Goal: Information Seeking & Learning: Learn about a topic

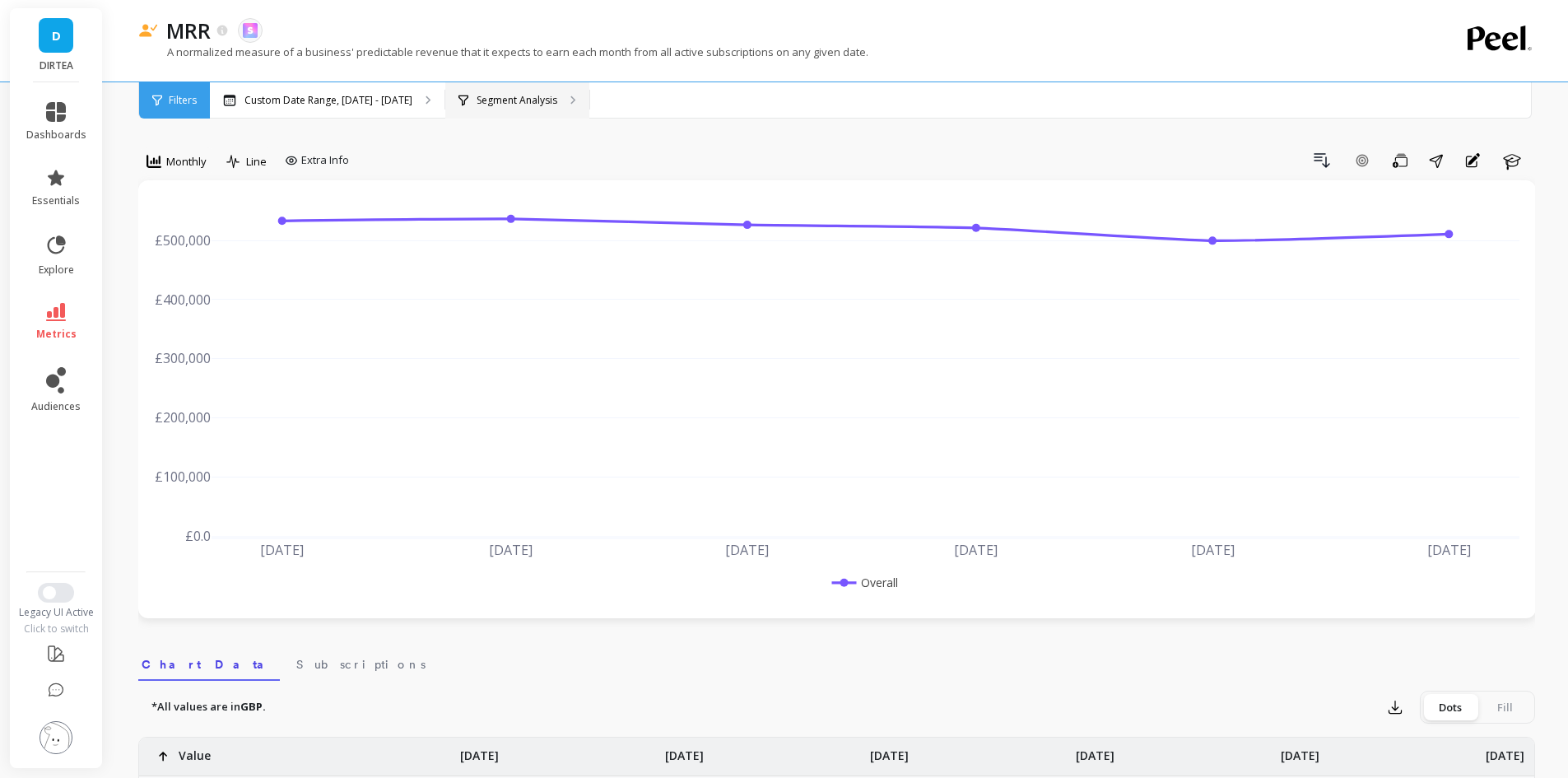
click at [543, 87] on div "Segment Analysis" at bounding box center [517, 100] width 144 height 36
click at [523, 95] on p "Segment Analysis" at bounding box center [516, 100] width 81 height 13
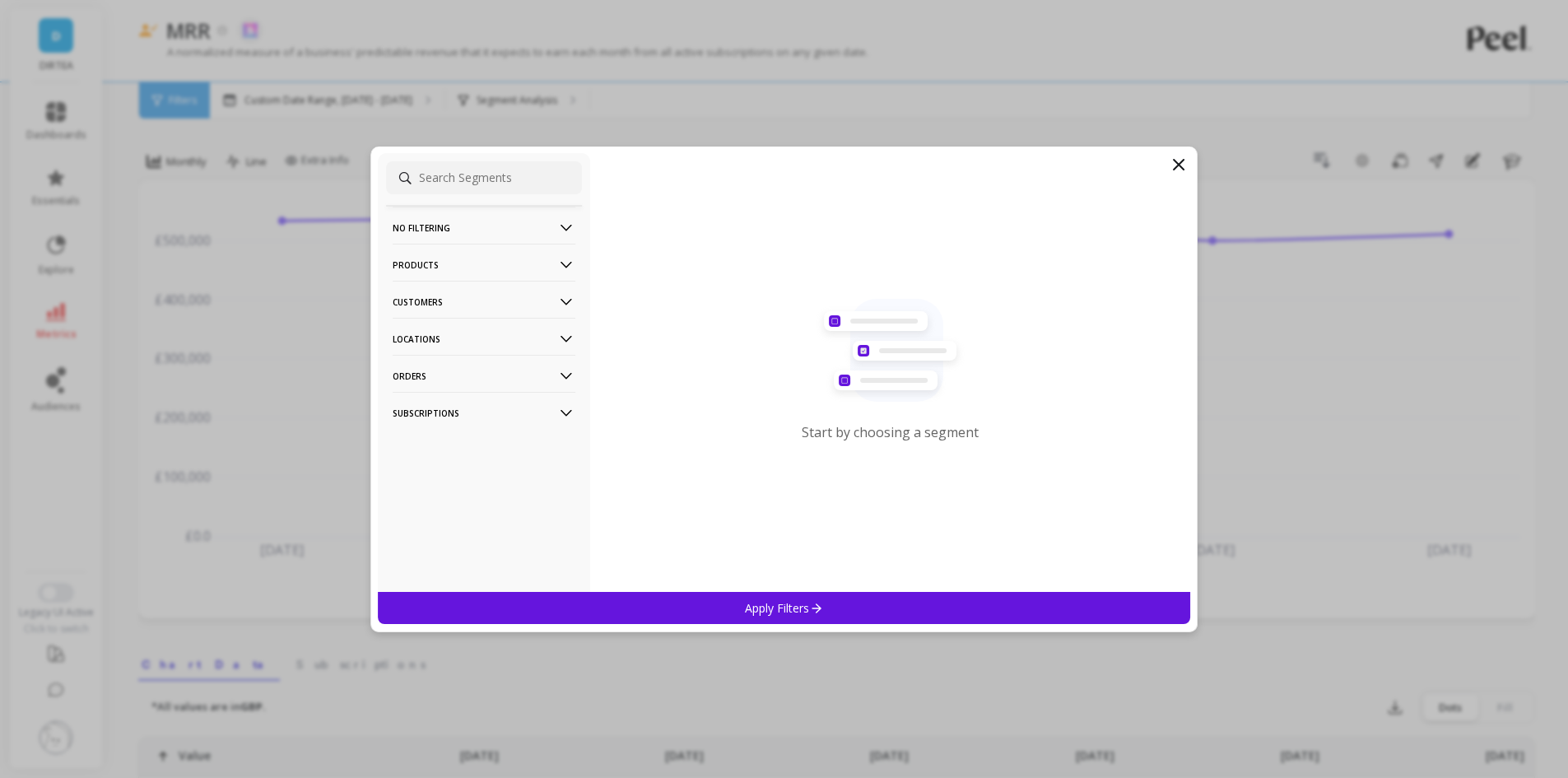
click at [423, 284] on p "Customers" at bounding box center [483, 302] width 182 height 42
click at [433, 268] on p "Products" at bounding box center [483, 264] width 182 height 42
click at [438, 319] on p "Products" at bounding box center [417, 326] width 45 height 15
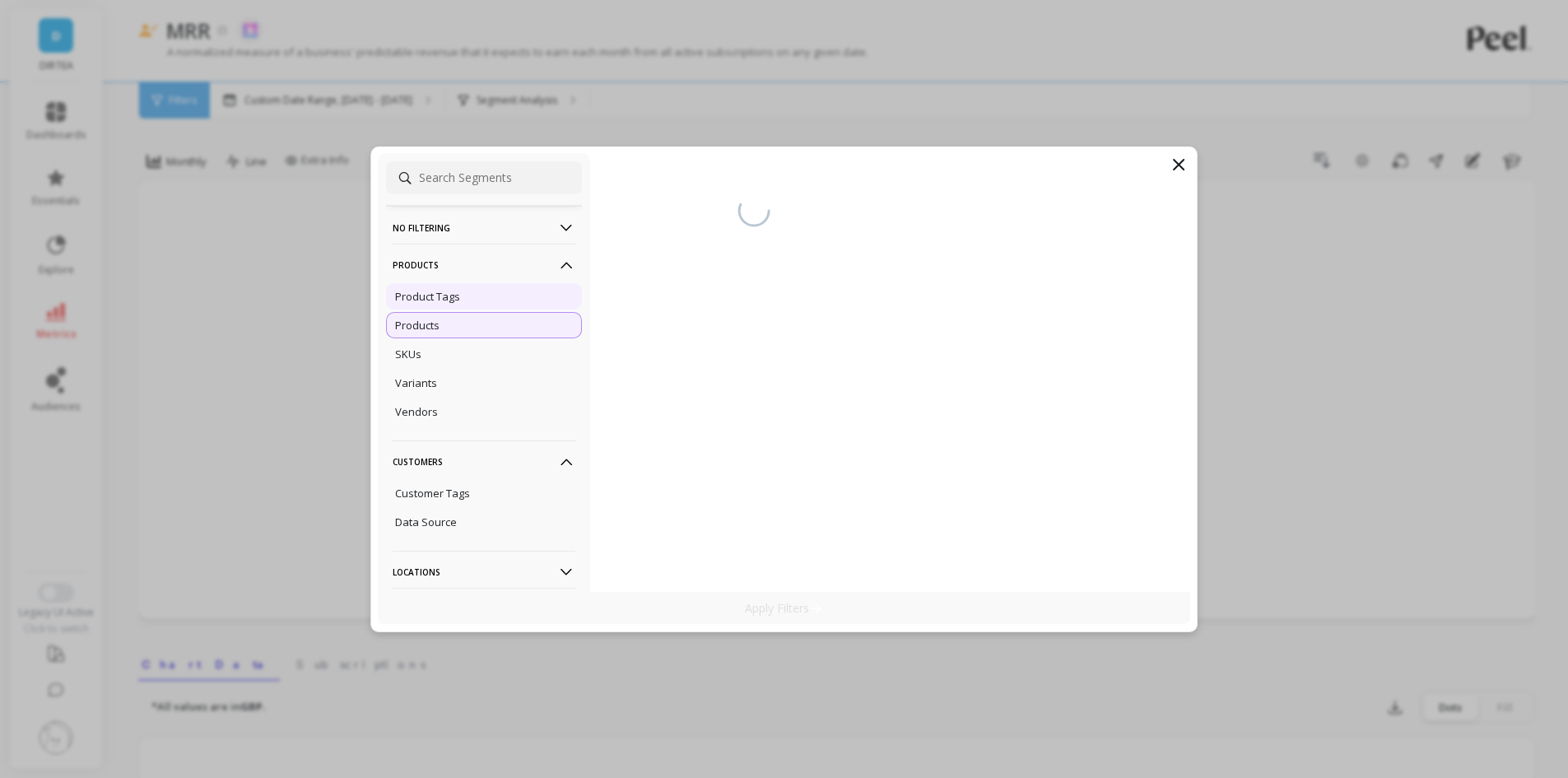
click at [458, 295] on p "Product Tags" at bounding box center [428, 297] width 65 height 15
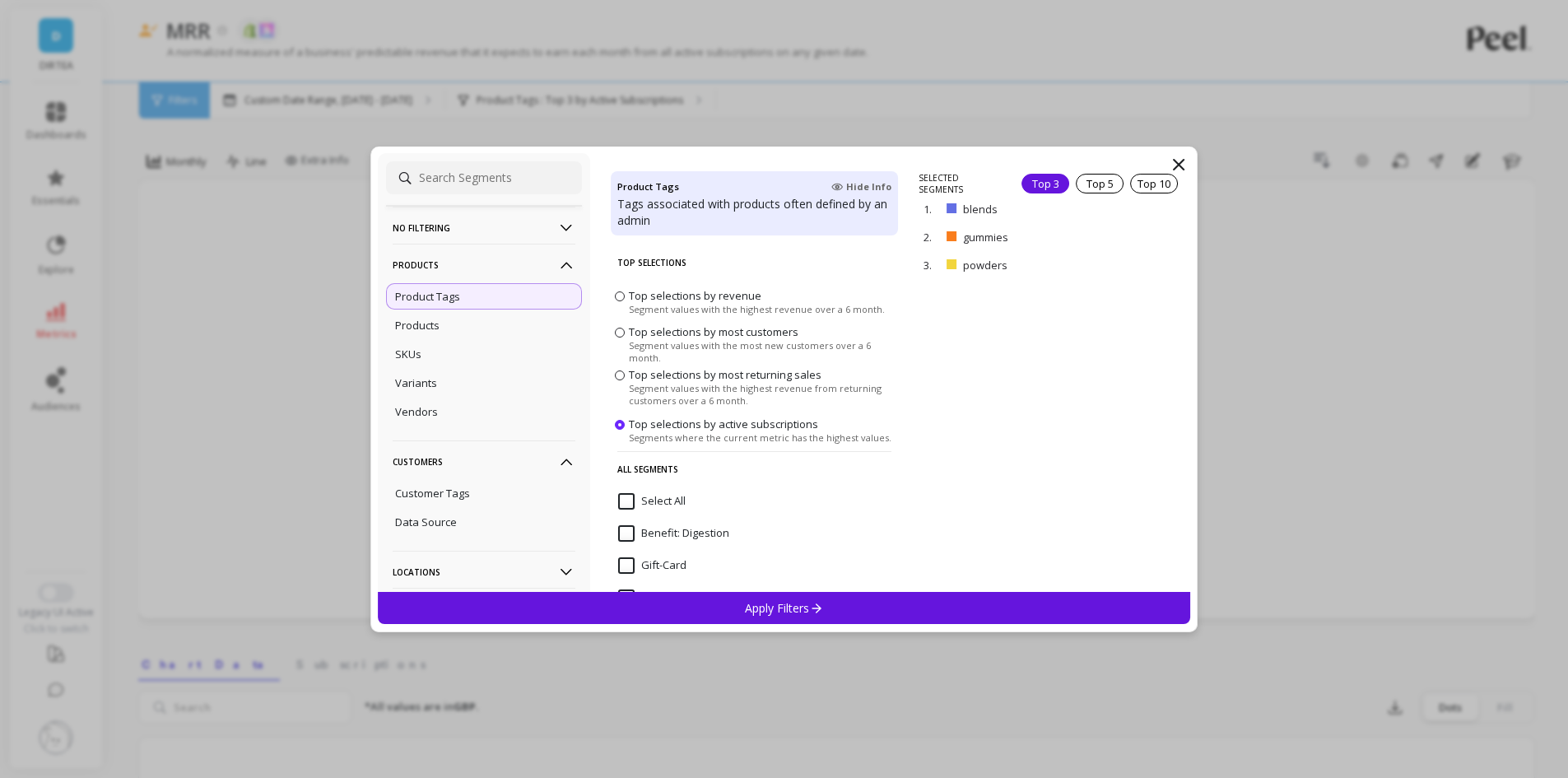
click at [1178, 159] on icon at bounding box center [1178, 164] width 20 height 20
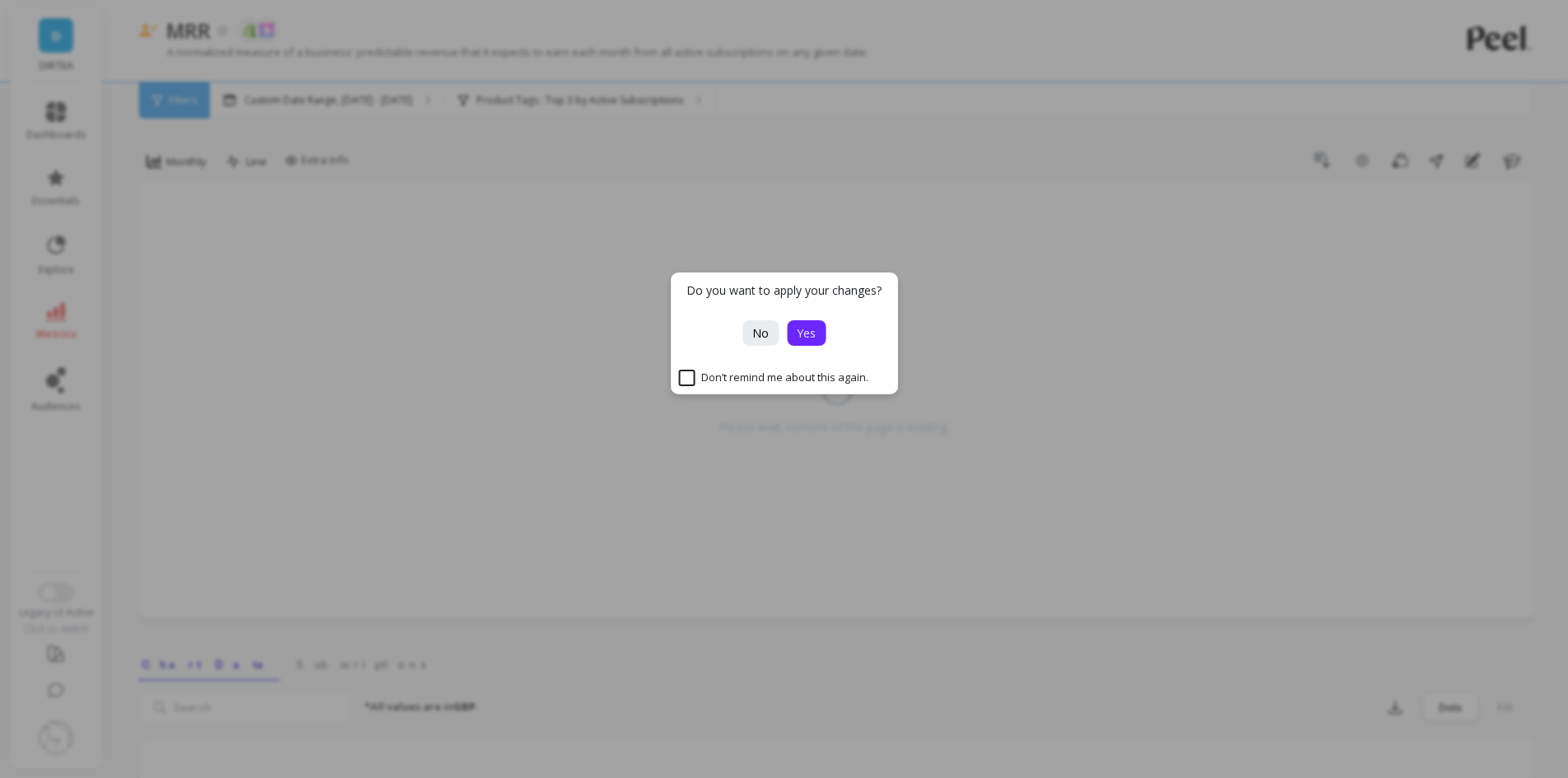
click at [821, 332] on button "Yes" at bounding box center [805, 332] width 39 height 26
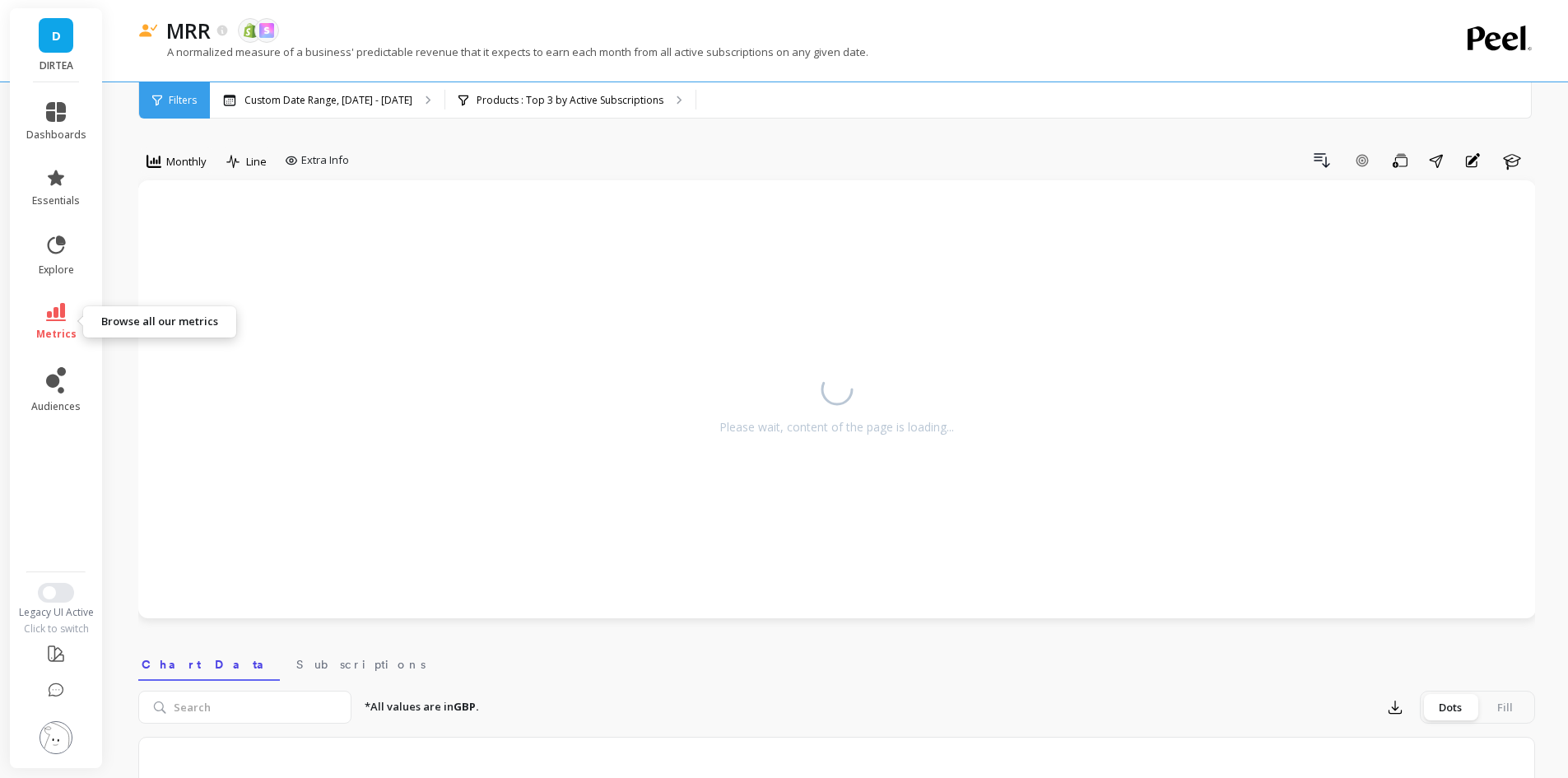
click at [50, 320] on icon at bounding box center [55, 311] width 20 height 18
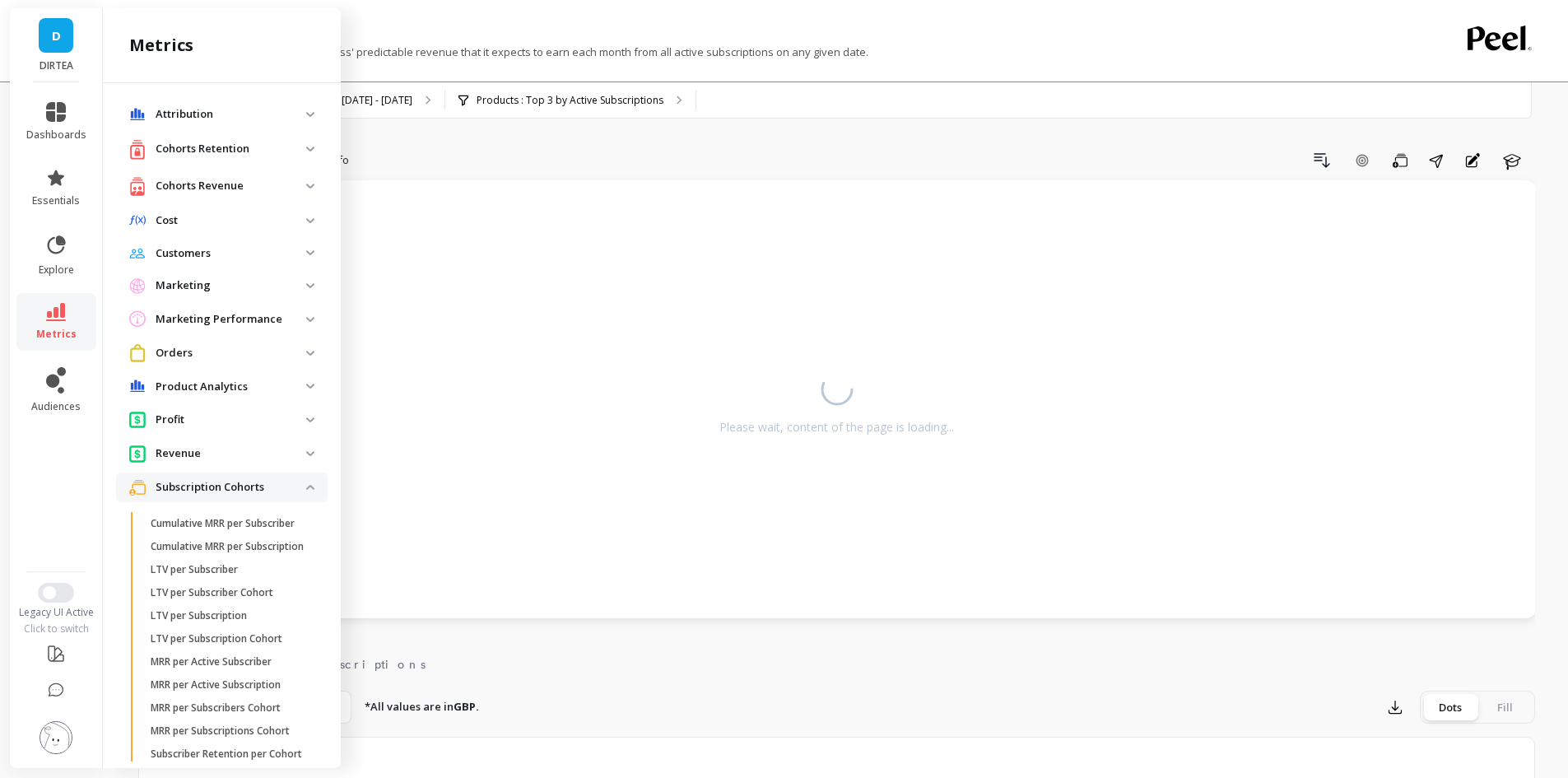
scroll to position [496, 0]
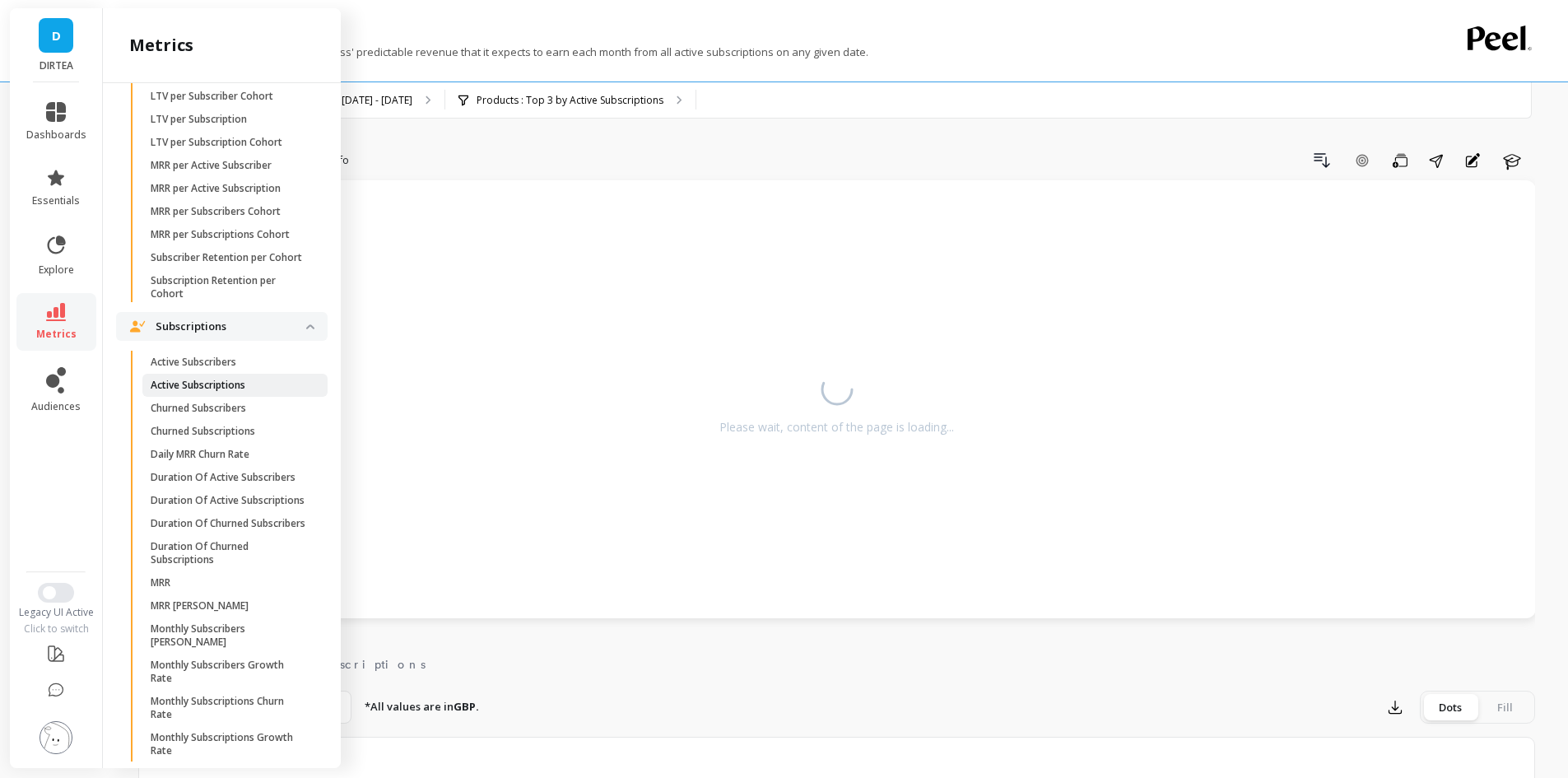
click at [236, 391] on p "Active Subscriptions" at bounding box center [198, 386] width 94 height 13
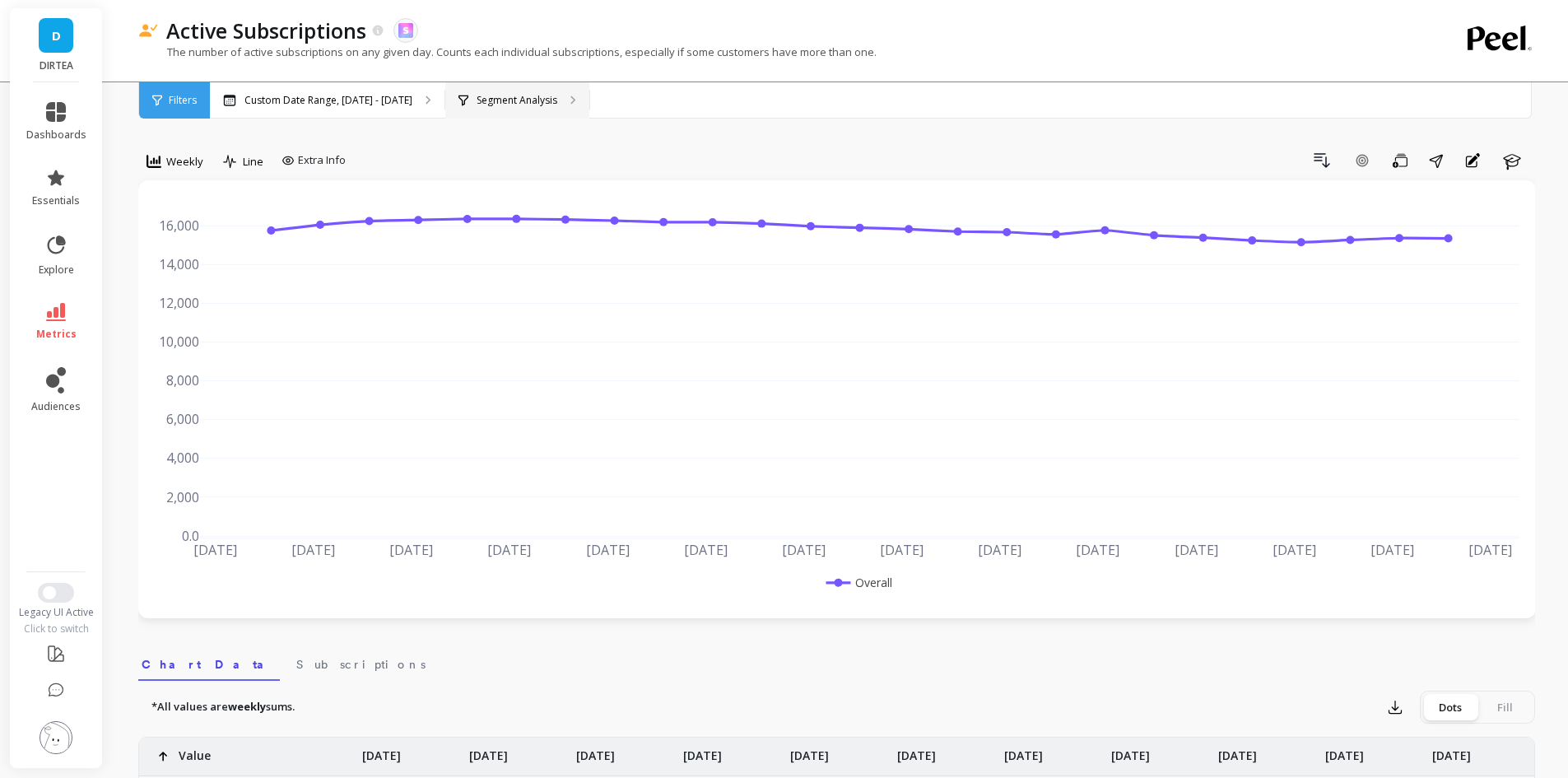
click at [513, 95] on p "Segment Analysis" at bounding box center [516, 100] width 81 height 13
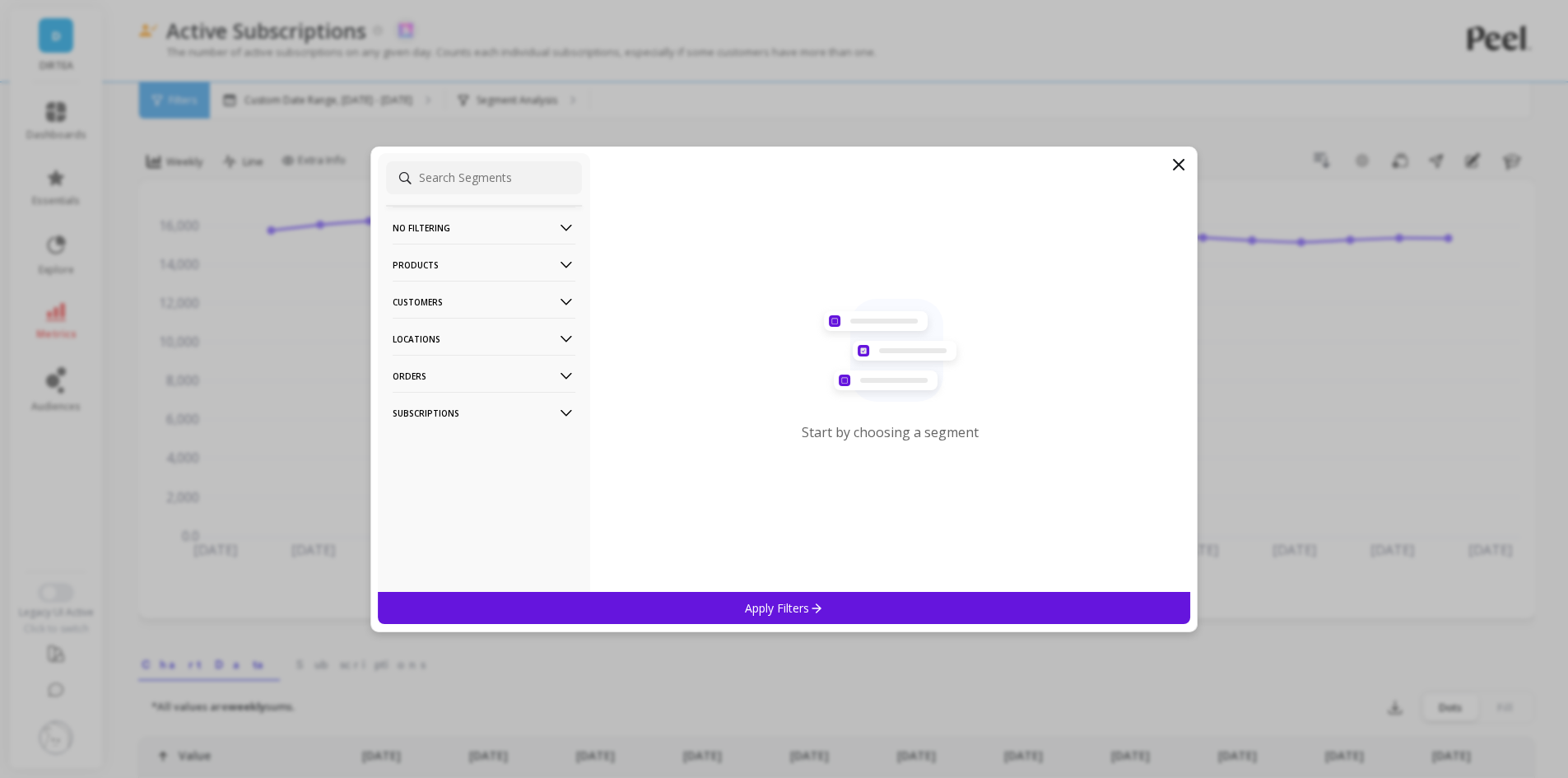
click at [474, 302] on p "Customers" at bounding box center [483, 302] width 182 height 42
click at [461, 261] on p "Products" at bounding box center [483, 264] width 182 height 42
click at [462, 261] on p "Products" at bounding box center [483, 264] width 182 height 42
click at [449, 364] on p "Data Source" at bounding box center [426, 363] width 62 height 15
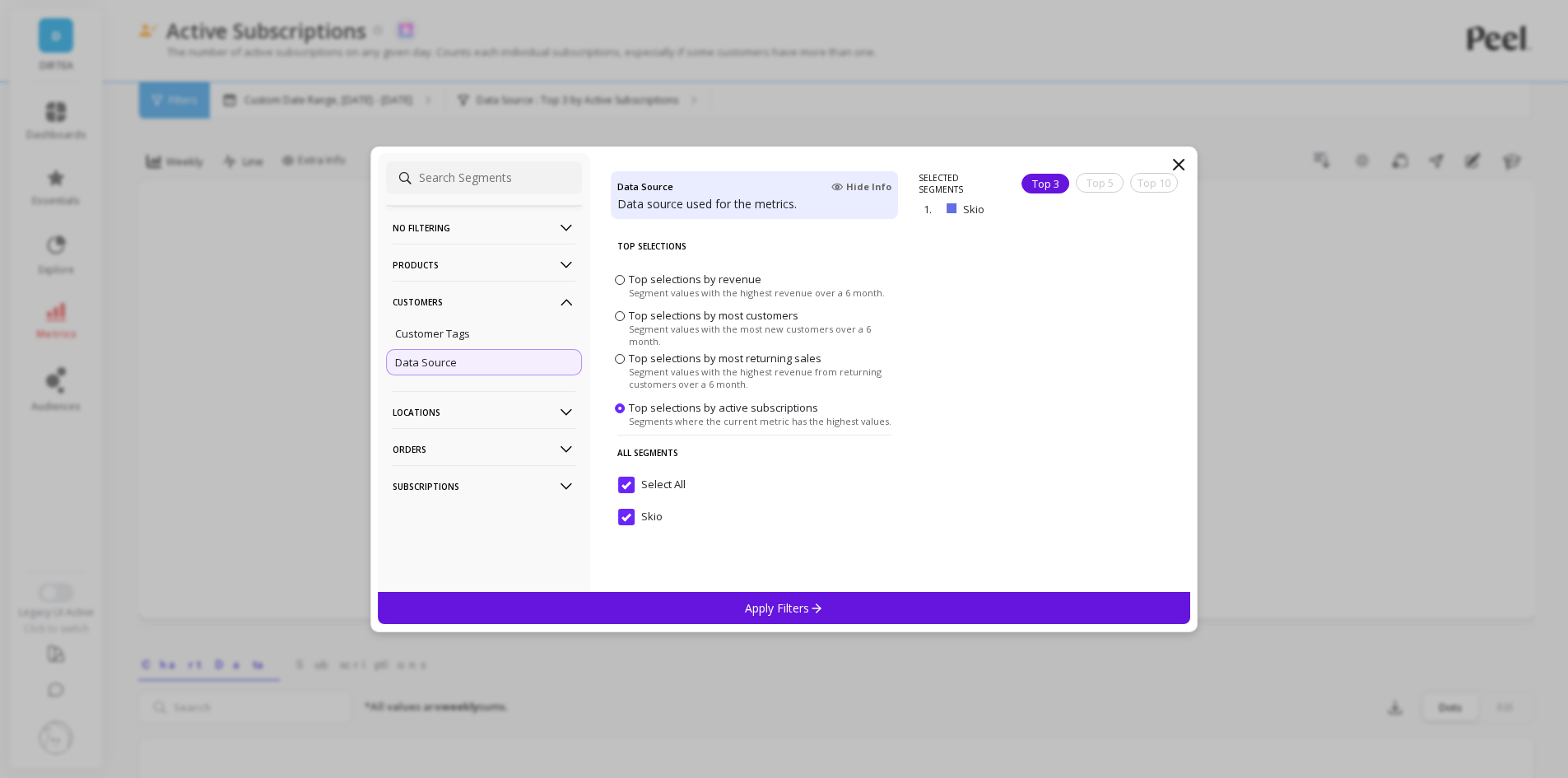
click at [1185, 164] on icon at bounding box center [1178, 164] width 20 height 20
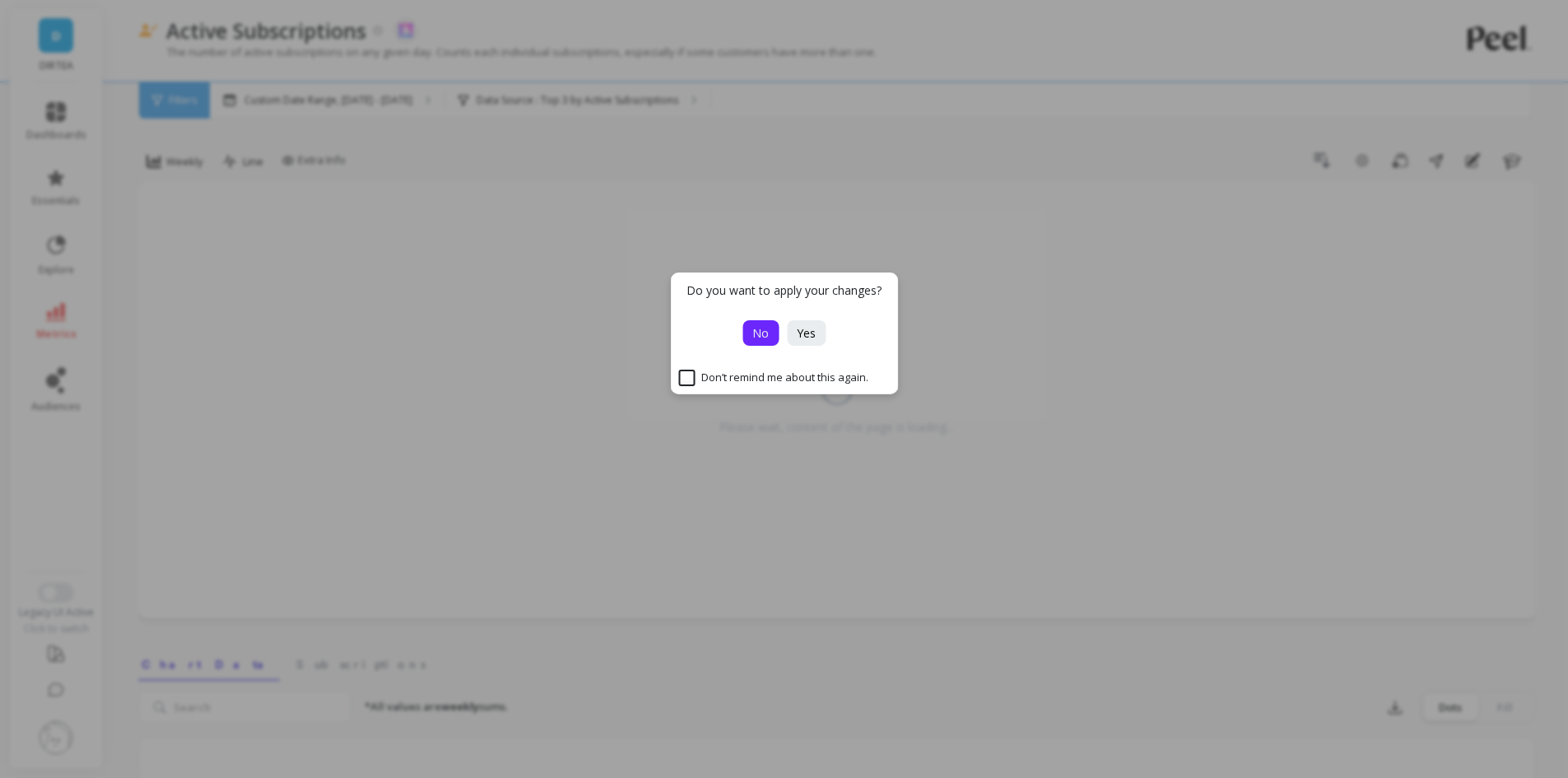
click at [762, 340] on span "No" at bounding box center [760, 333] width 16 height 15
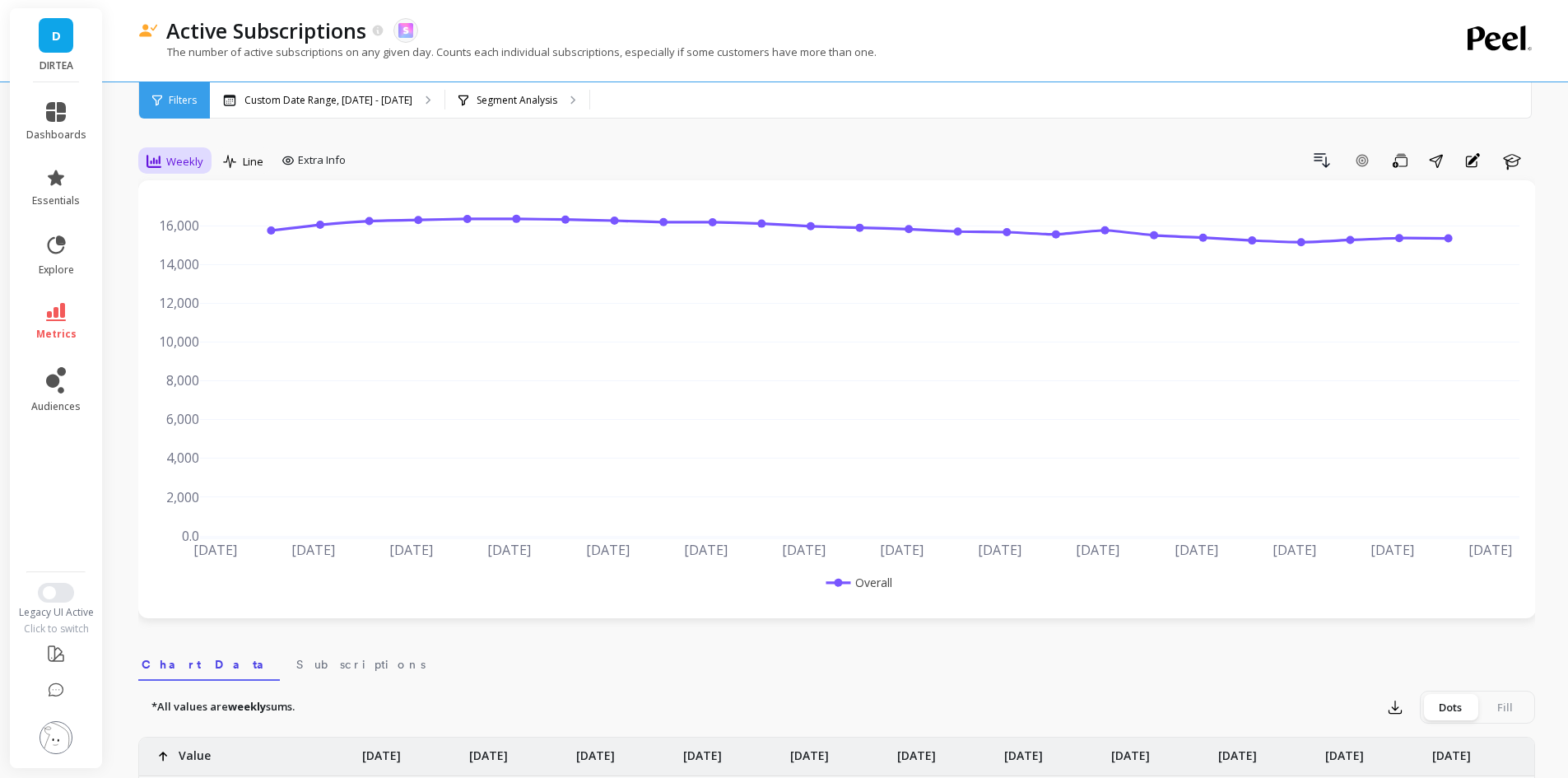
click at [165, 153] on div "Weekly" at bounding box center [174, 161] width 56 height 20
click at [184, 289] on div "Monthly" at bounding box center [199, 292] width 94 height 15
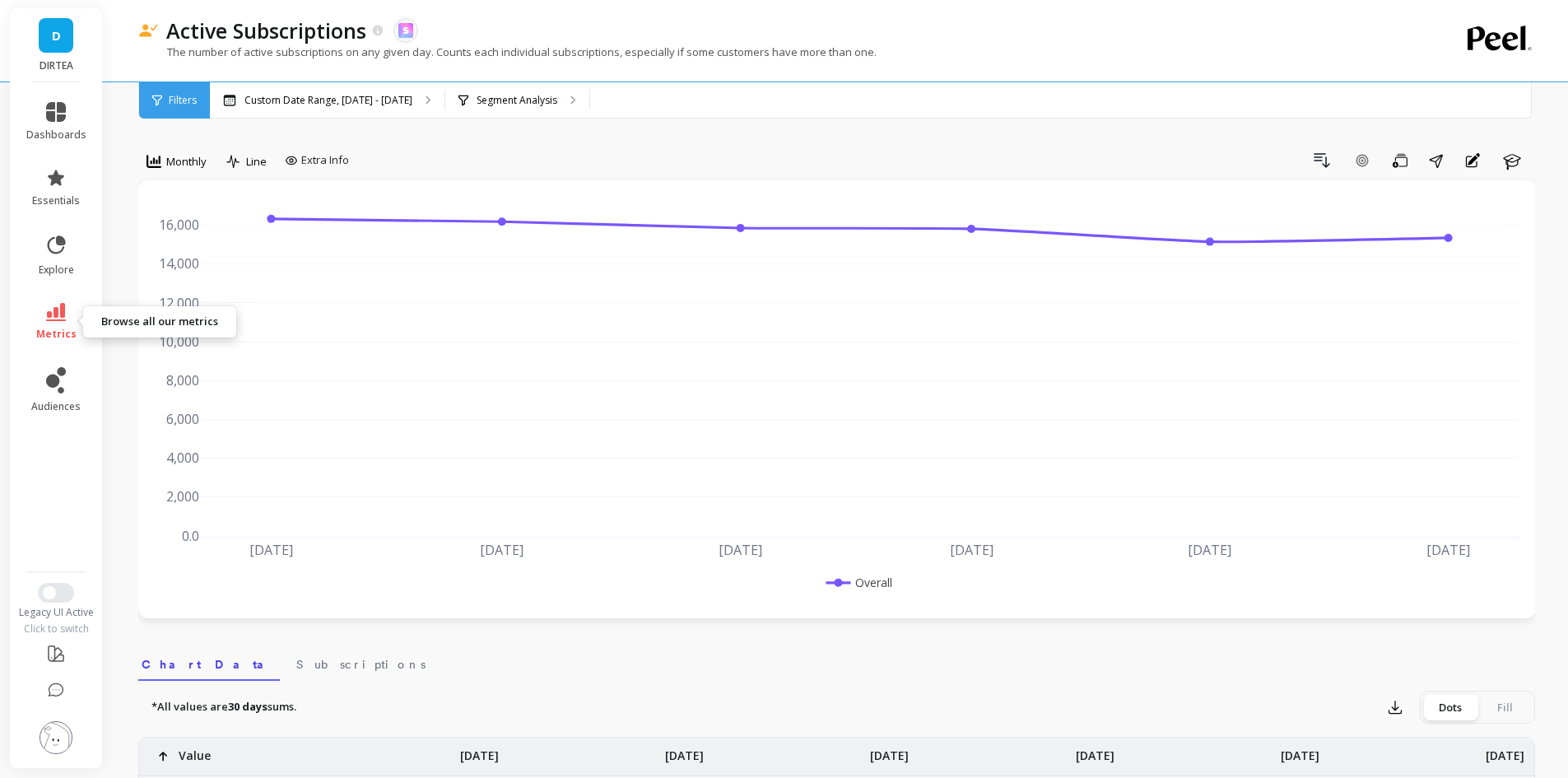
click at [42, 323] on link "metrics" at bounding box center [56, 322] width 60 height 38
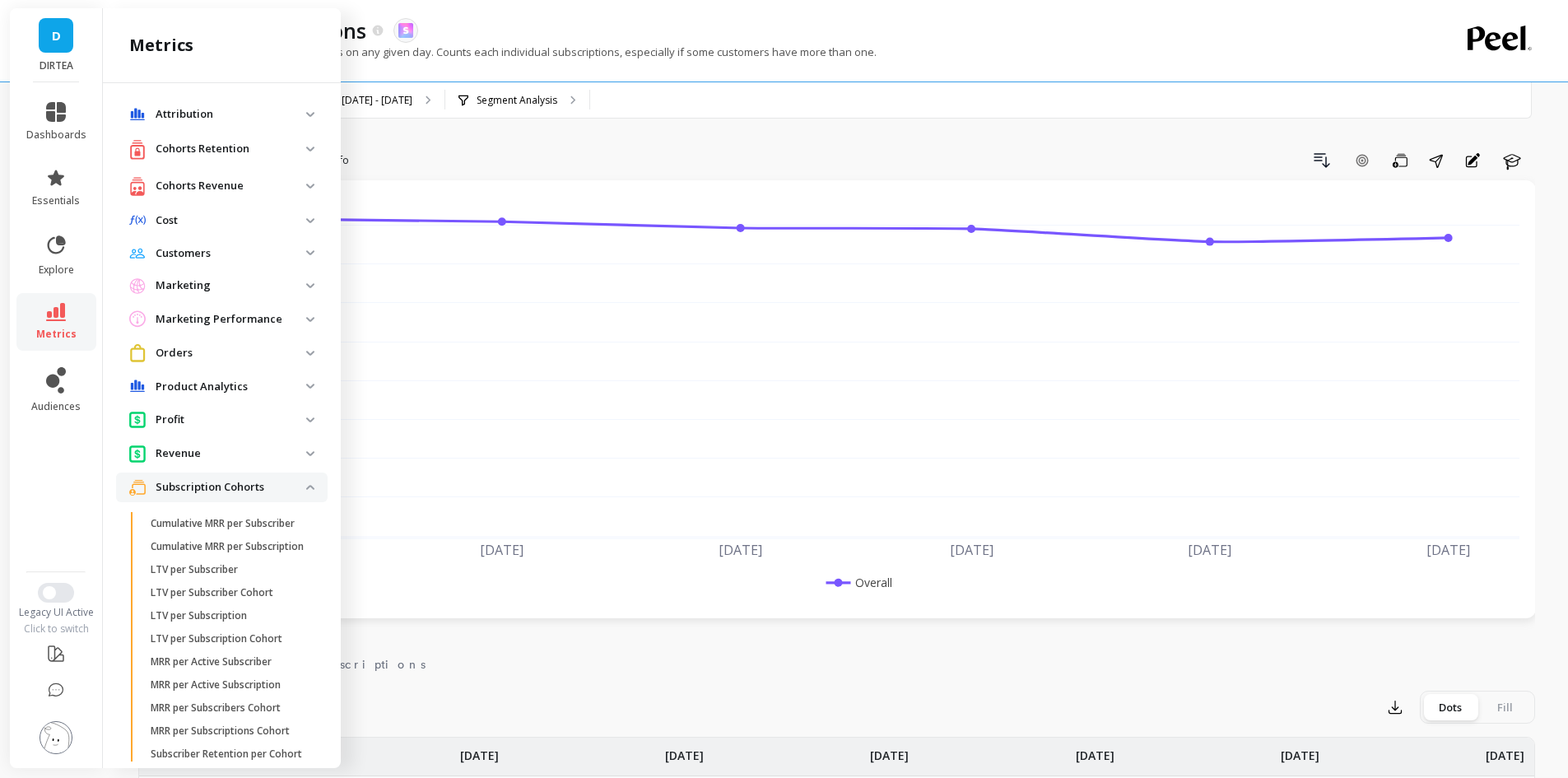
scroll to position [496, 0]
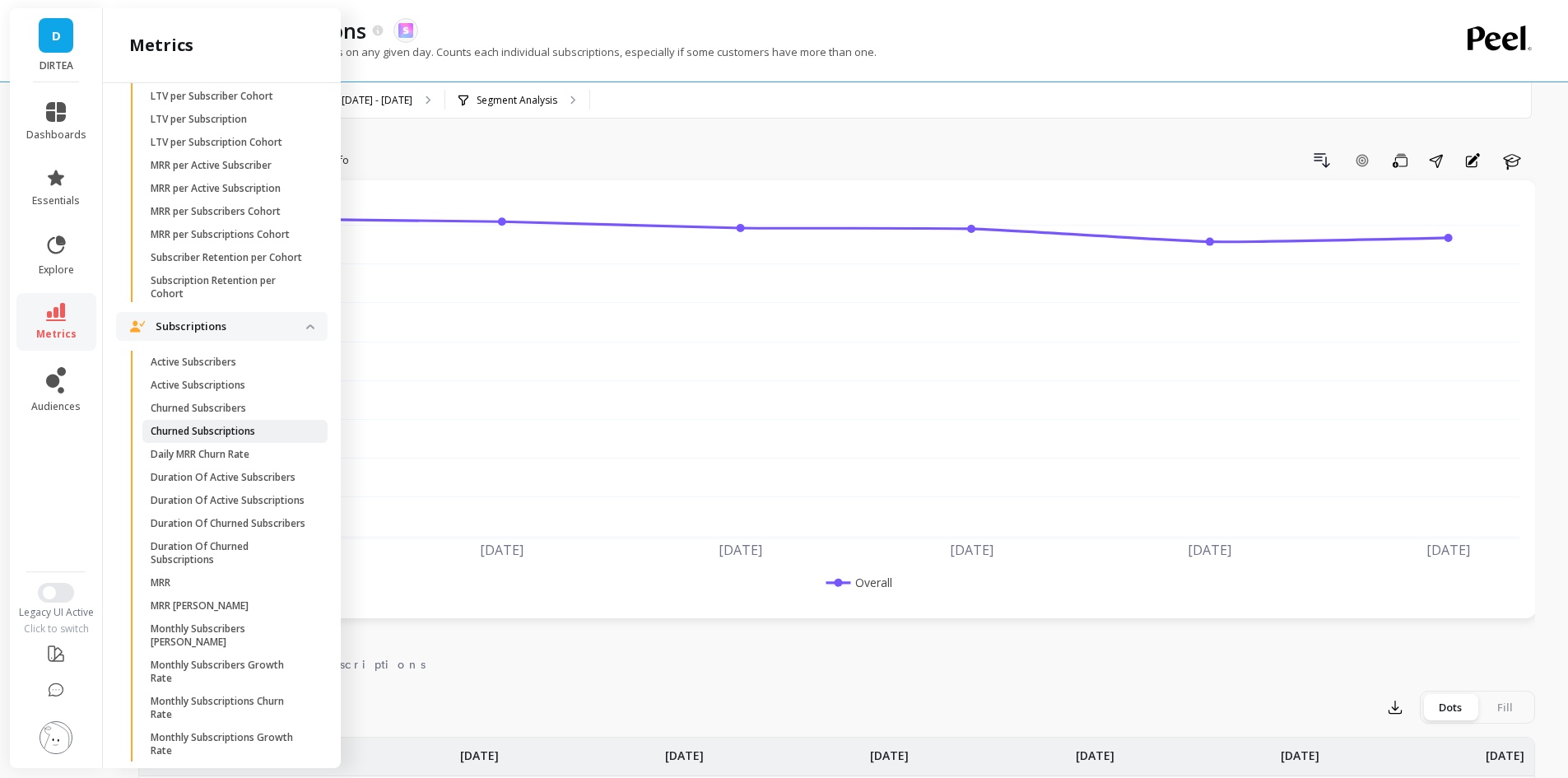
click at [229, 438] on p "Churned Subscriptions" at bounding box center [203, 431] width 105 height 13
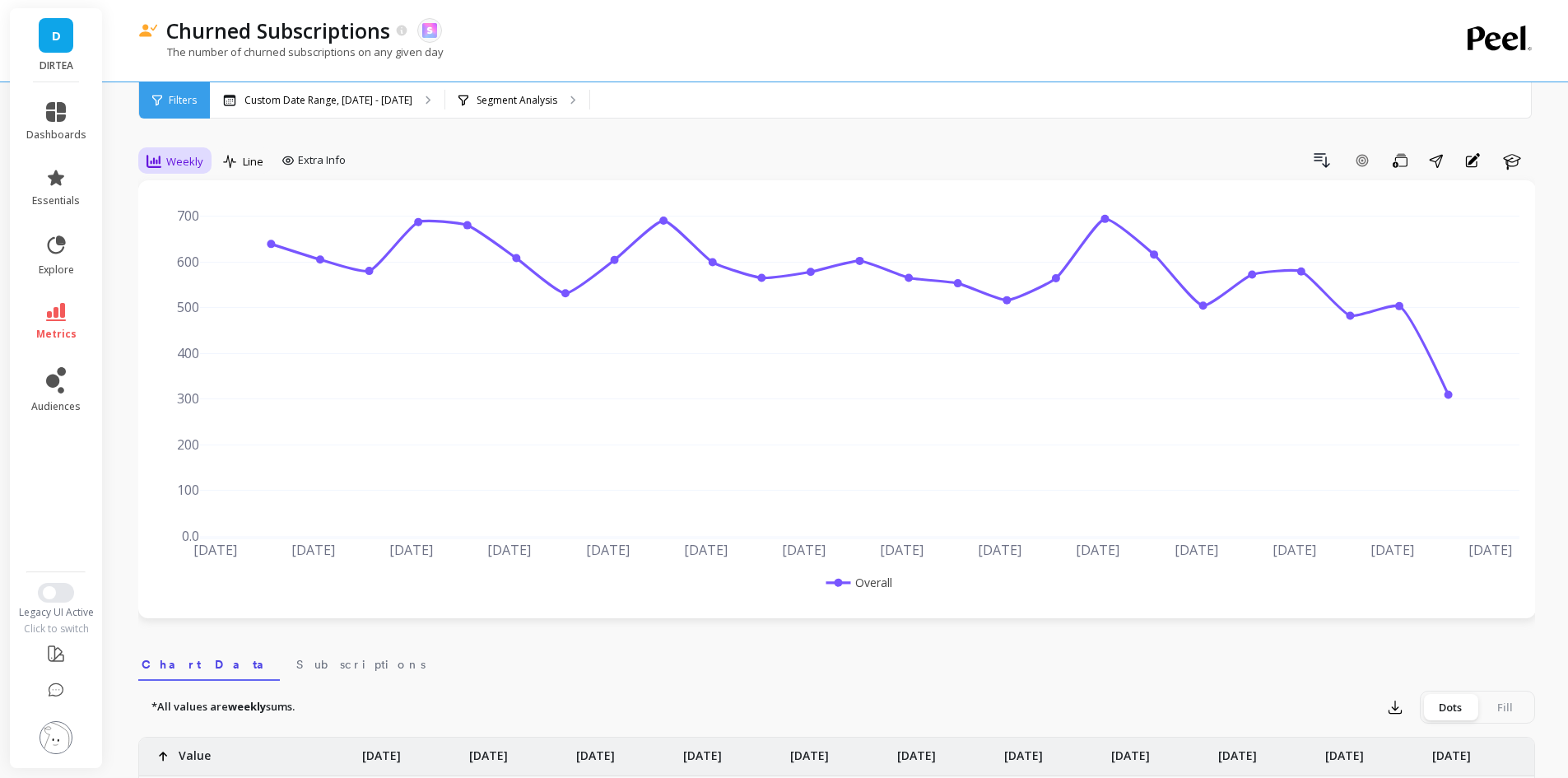
click at [179, 167] on span "Weekly" at bounding box center [184, 161] width 37 height 15
click at [191, 284] on div "Monthly" at bounding box center [199, 292] width 114 height 29
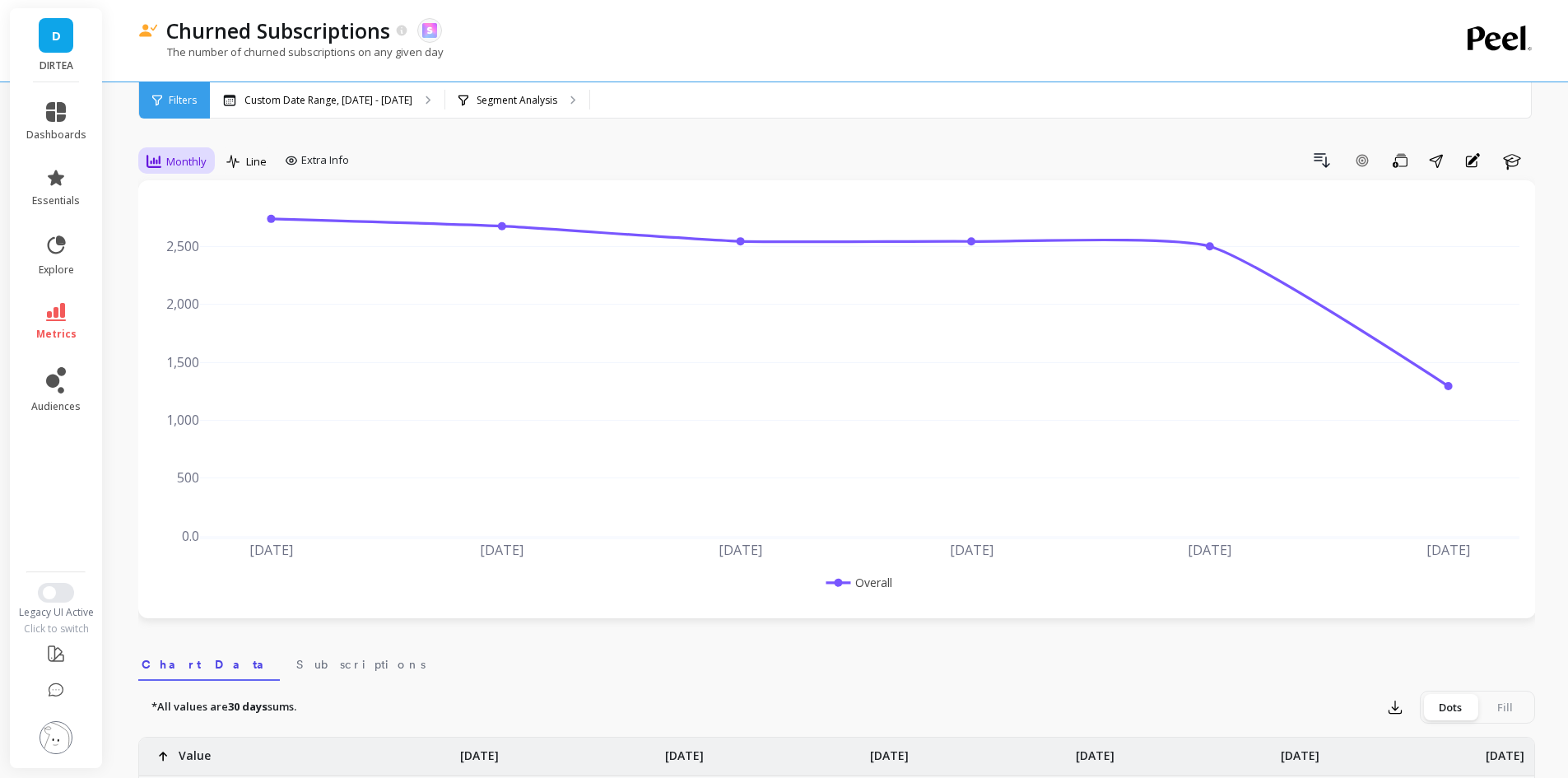
click at [209, 162] on div "Monthly" at bounding box center [176, 160] width 70 height 28
click at [176, 224] on div "Daily" at bounding box center [199, 230] width 94 height 15
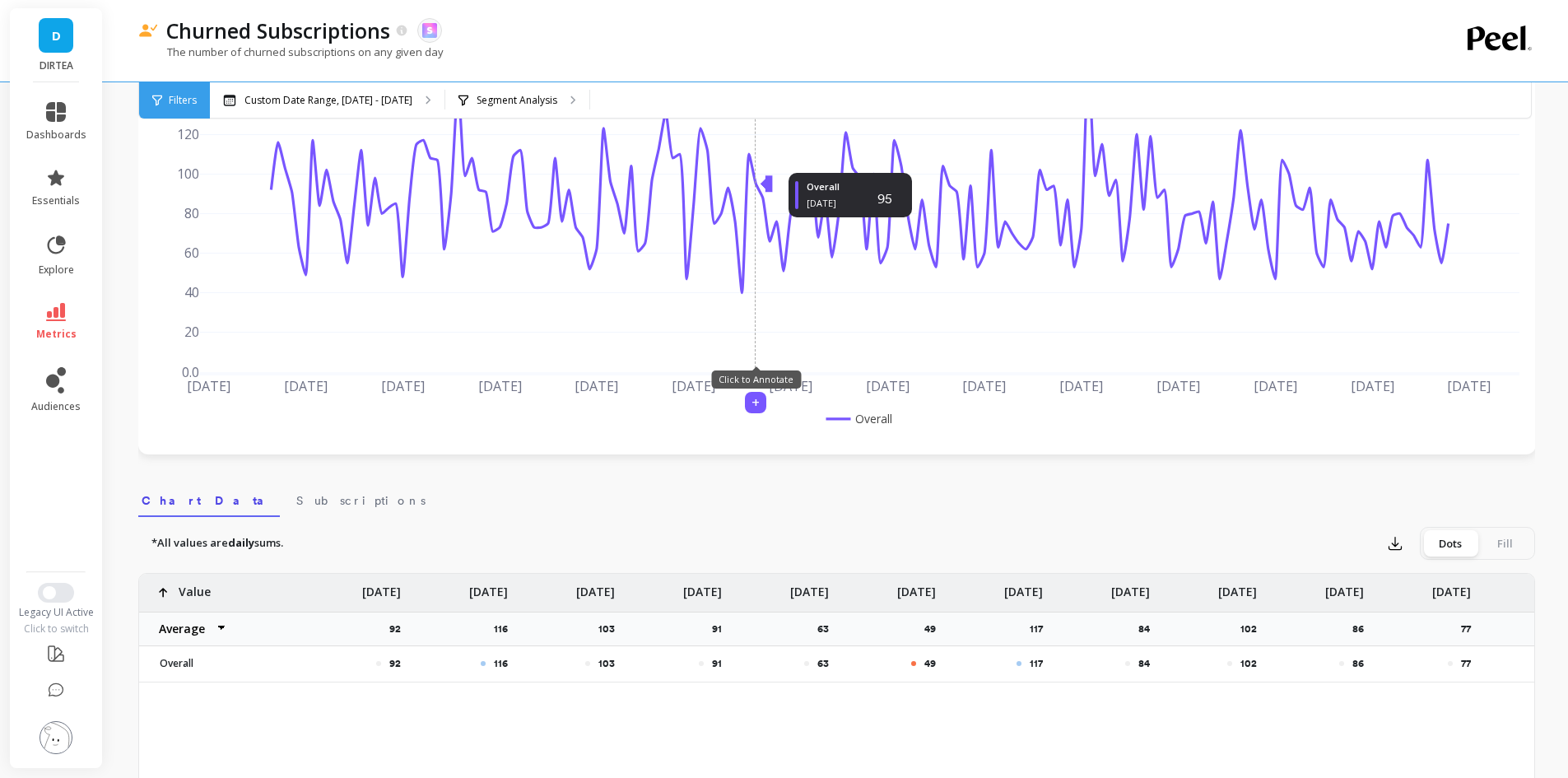
scroll to position [164, 0]
drag, startPoint x: 436, startPoint y: 632, endPoint x: 378, endPoint y: 631, distance: 58.0
click at [406, 627] on p "92" at bounding box center [400, 628] width 21 height 13
